Goal: Navigation & Orientation: Find specific page/section

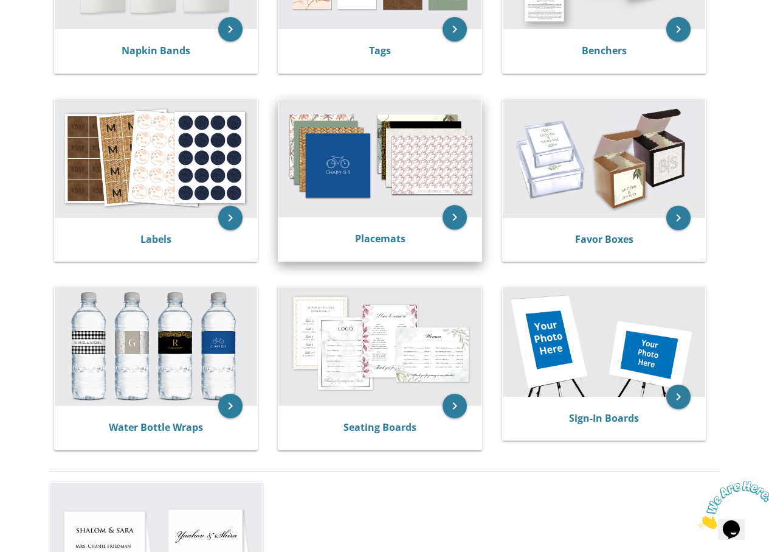
scroll to position [365, 0]
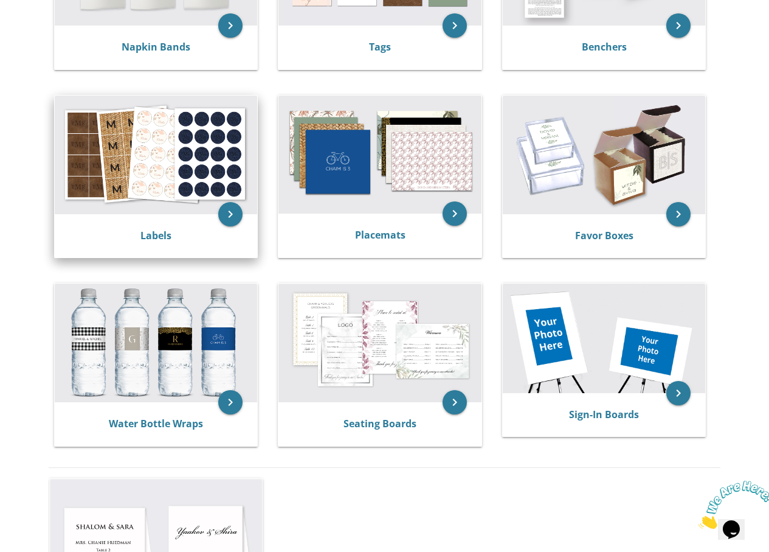
click at [137, 162] on img at bounding box center [156, 154] width 203 height 119
click at [133, 198] on img at bounding box center [156, 154] width 203 height 119
click at [221, 216] on icon "keyboard_arrow_right" at bounding box center [230, 214] width 24 height 24
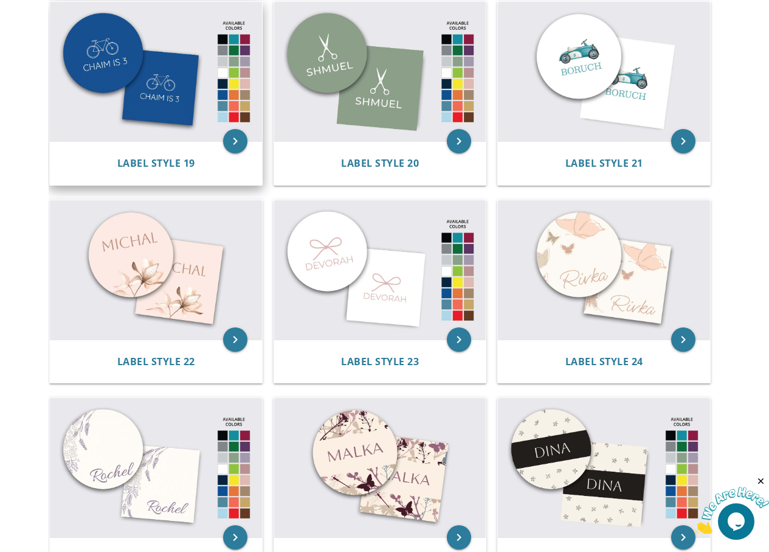
scroll to position [1460, 0]
